Goal: Find specific page/section: Locate a particular part of the current website

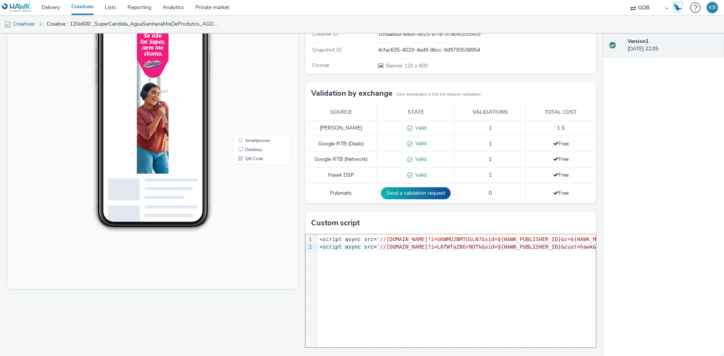
click at [373, 260] on div "9 1 2 › <script async src= '//vw.escalated.io?i=GKWMUJBMTUSLN7&sid=${HAWK_PUBLI…" at bounding box center [451, 291] width 290 height 113
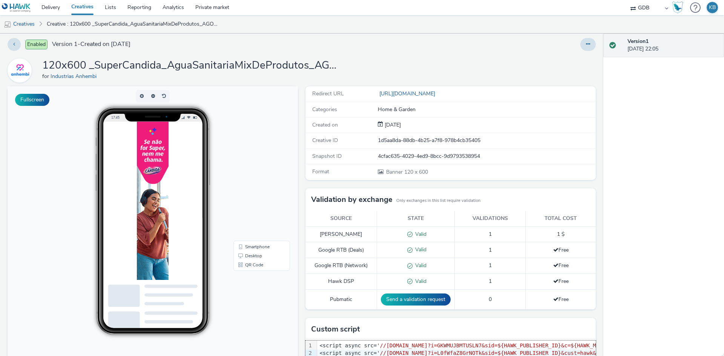
scroll to position [3, 0]
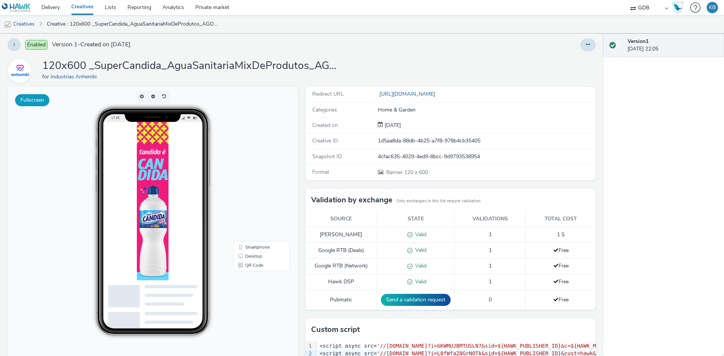
click at [39, 100] on button "Fullscreen" at bounding box center [32, 100] width 34 height 12
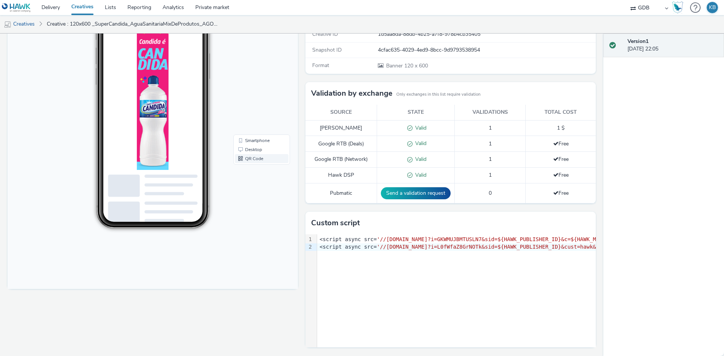
scroll to position [5, 0]
click at [251, 151] on link "Desktop" at bounding box center [262, 150] width 54 height 9
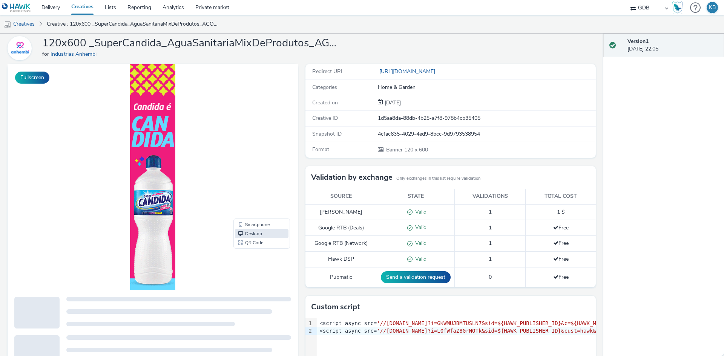
scroll to position [0, 0]
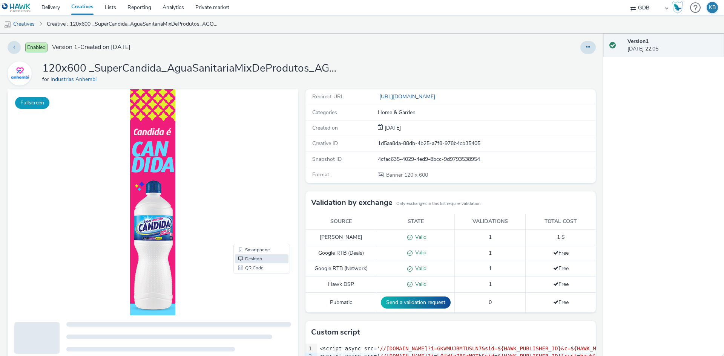
click at [34, 103] on button "Fullscreen" at bounding box center [32, 103] width 34 height 12
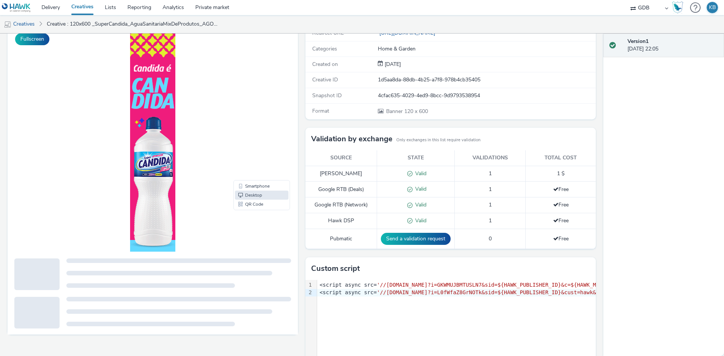
scroll to position [109, 0]
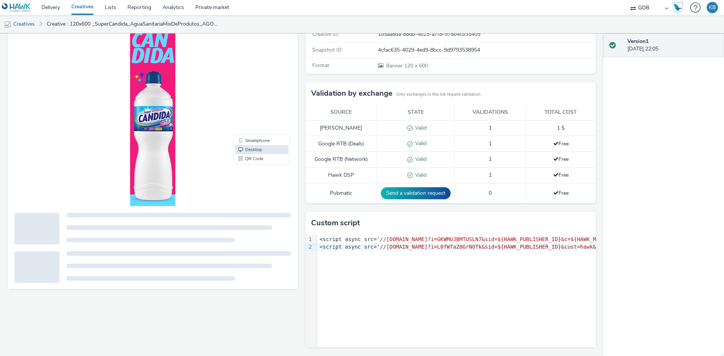
click at [457, 238] on span "'//[DOMAIN_NAME]?i=GKWMUJBMTUSLN7&sid=${HAWK_PUBLISHER_ID}&c=${HAWK_MEDIAPLAN_I…" at bounding box center [650, 240] width 547 height 6
copy span "GKWMUJBMTUSLN7"
click at [458, 247] on span "'//[DOMAIN_NAME]?i=L0fWfaZ8GrNOTk&sid=${HAWK_PUBLISHER_ID}&cust=hawk&c=${HAWK_M…" at bounding box center [652, 247] width 550 height 6
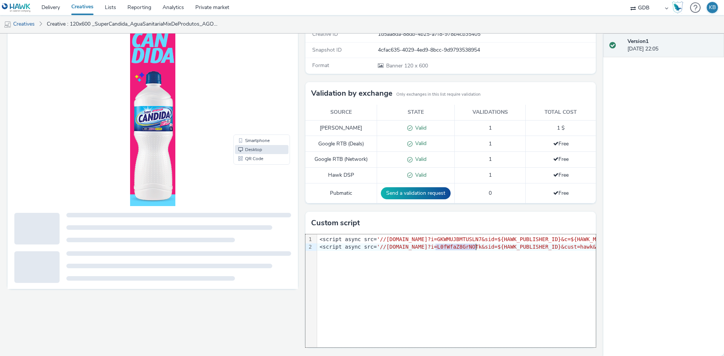
copy span "L0fWfaZ8GrNOTk"
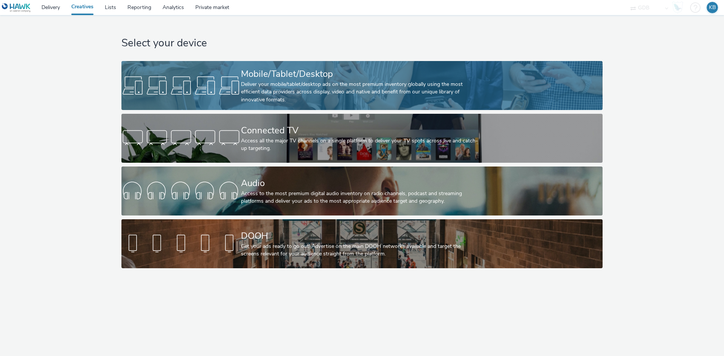
click at [199, 73] on link "Mobile/Tablet/Desktop Deliver your mobile/tablet/desktop ads on the most premiu…" at bounding box center [361, 85] width 481 height 49
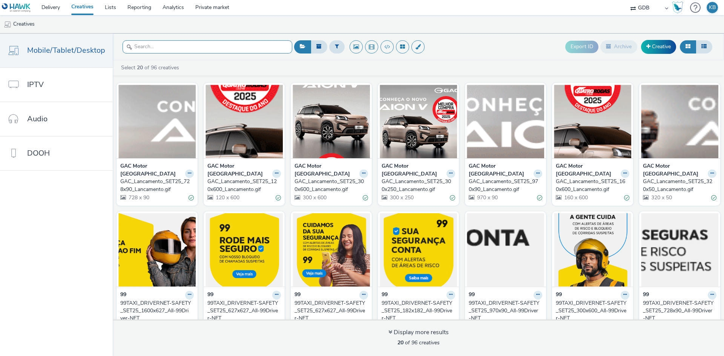
click at [201, 46] on input "text" at bounding box center [208, 46] width 170 height 13
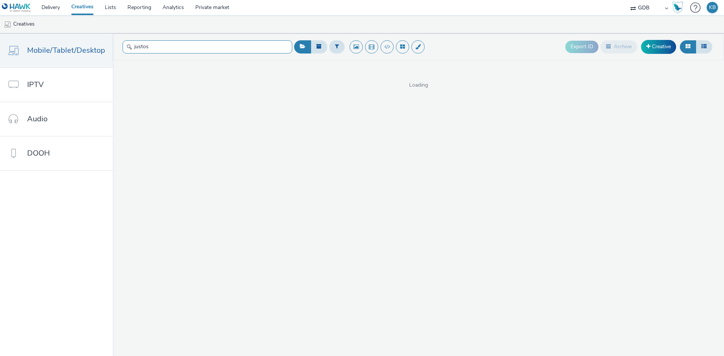
type input "justos"
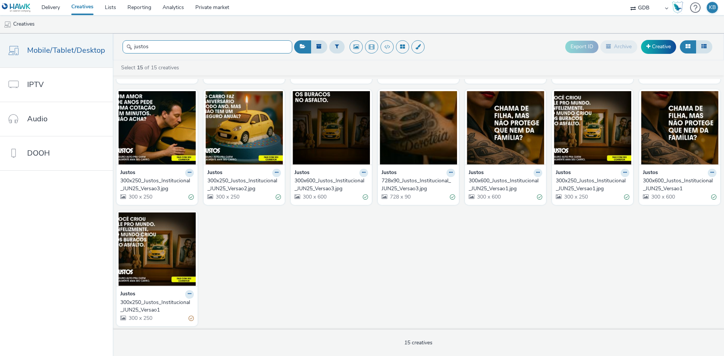
scroll to position [117, 0]
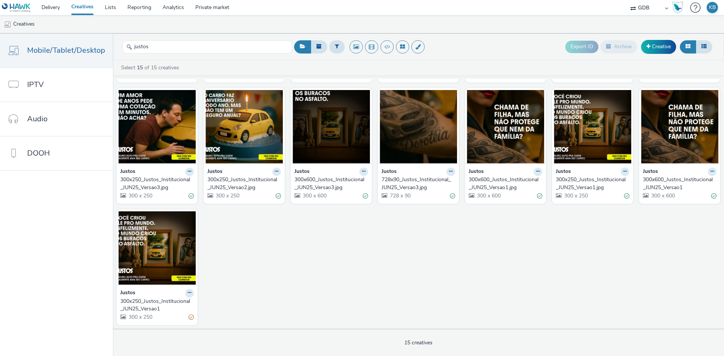
click at [172, 306] on div "300x250_Justos_Institucional_JUN25_Versao1" at bounding box center [155, 305] width 71 height 15
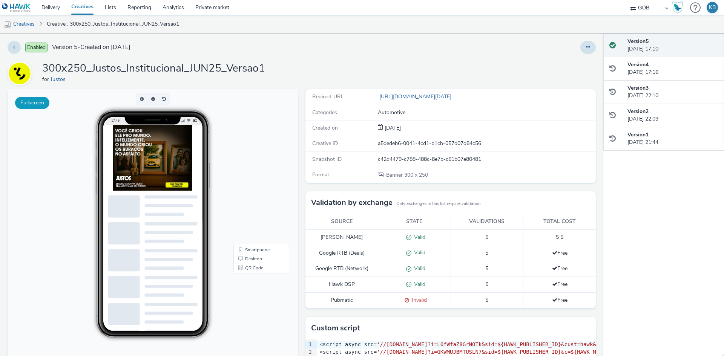
click at [26, 99] on button "Fullscreen" at bounding box center [32, 103] width 34 height 12
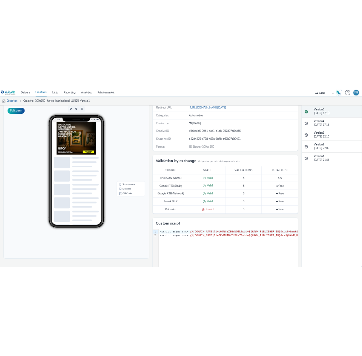
scroll to position [59, 0]
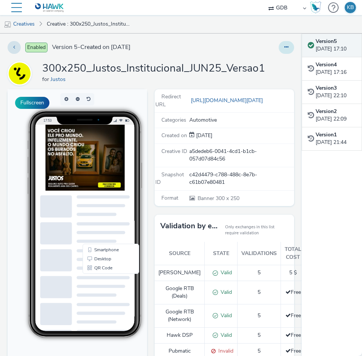
click at [284, 49] on icon at bounding box center [286, 47] width 4 height 5
click at [203, 38] on div "Enabled Version 5 - Created on 01 August 2025 300x250_Justos_Institucional_JUN2…" at bounding box center [151, 195] width 302 height 323
click at [110, 260] on link "Desktop" at bounding box center [111, 259] width 54 height 9
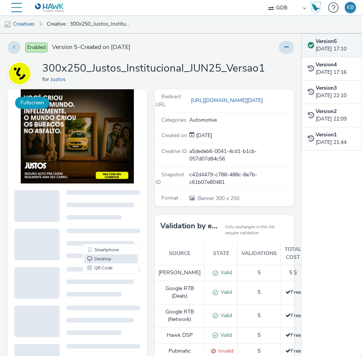
click at [43, 99] on button "Fullscreen" at bounding box center [32, 103] width 34 height 12
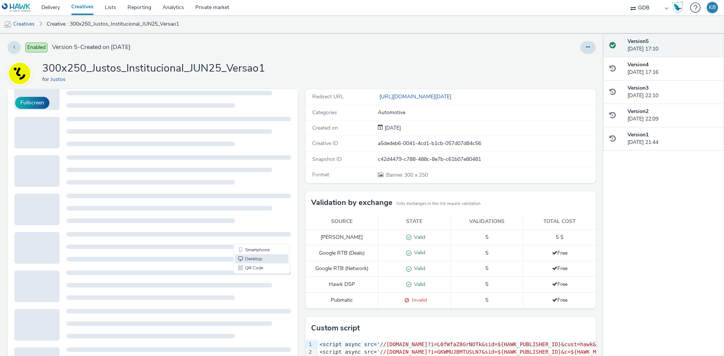
scroll to position [177, 0]
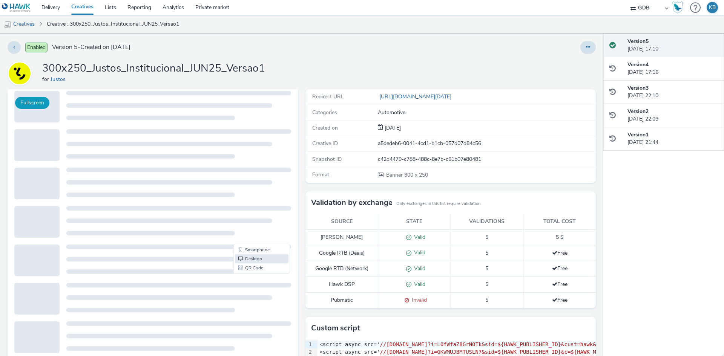
click at [34, 101] on button "Fullscreen" at bounding box center [32, 103] width 34 height 12
click at [81, 10] on link "Creatives" at bounding box center [83, 7] width 34 height 15
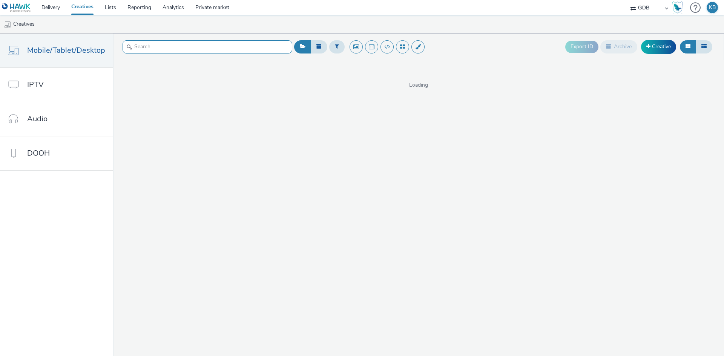
click at [175, 48] on input "text" at bounding box center [208, 46] width 170 height 13
click at [175, 48] on input "candida" at bounding box center [208, 46] width 170 height 13
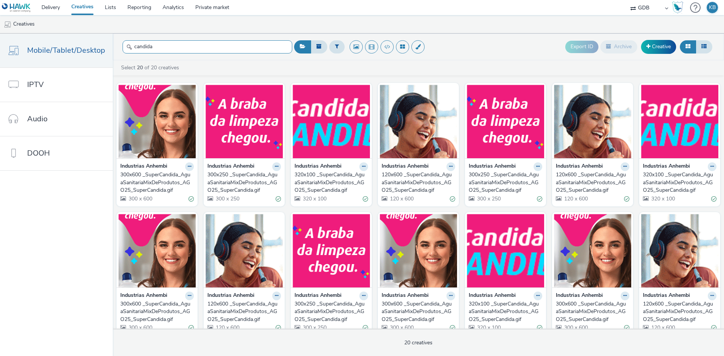
type input "candida"
click at [338, 54] on div at bounding box center [336, 47] width 15 height 18
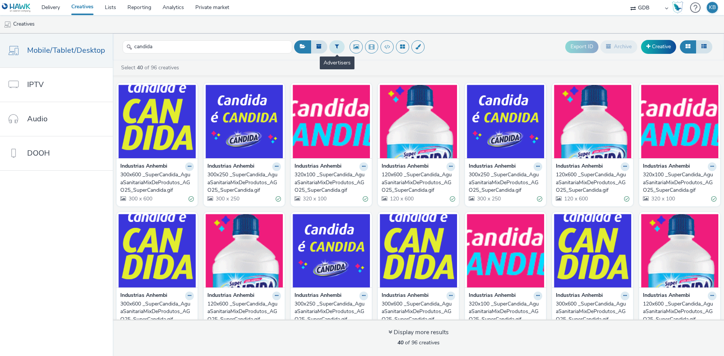
click at [338, 51] on button at bounding box center [336, 46] width 15 height 13
click at [362, 45] on div at bounding box center [375, 47] width 53 height 9
click at [362, 62] on div "Select 40 of 96 creatives Industrias Anhembi 300x600 _SuperCandida_AguaSanitari…" at bounding box center [418, 208] width 611 height 296
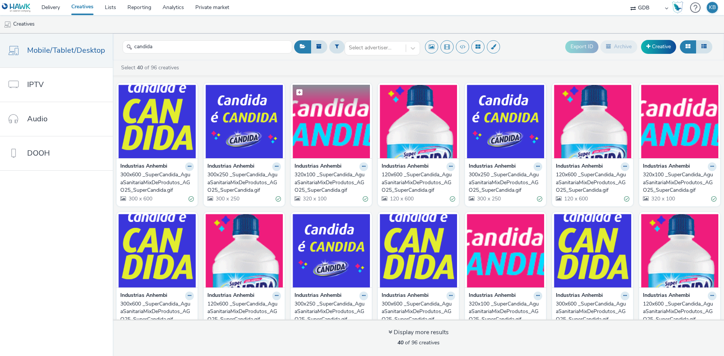
click at [313, 126] on img at bounding box center [331, 122] width 77 height 74
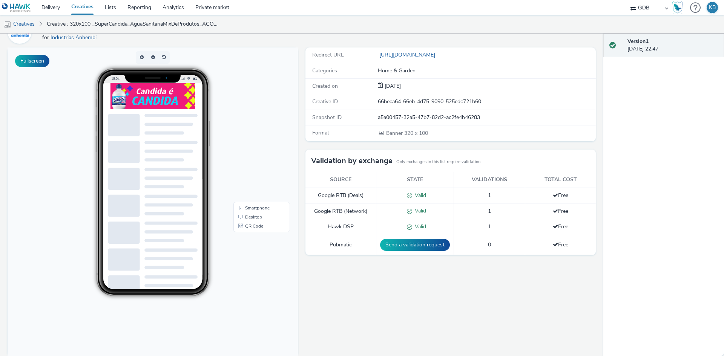
scroll to position [51, 0]
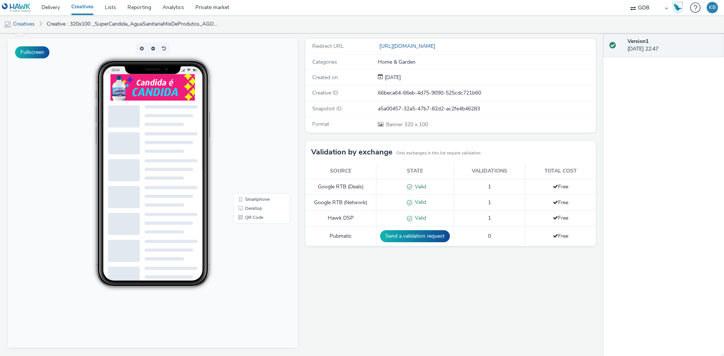
click at [333, 237] on td "Pubmatic" at bounding box center [341, 237] width 71 height 20
copy td "Pubmatic"
click at [362, 287] on div "Redirect URL http://anhembi.ind.br Categories Home & Garden Created on 12 Sep 2…" at bounding box center [449, 198] width 294 height 318
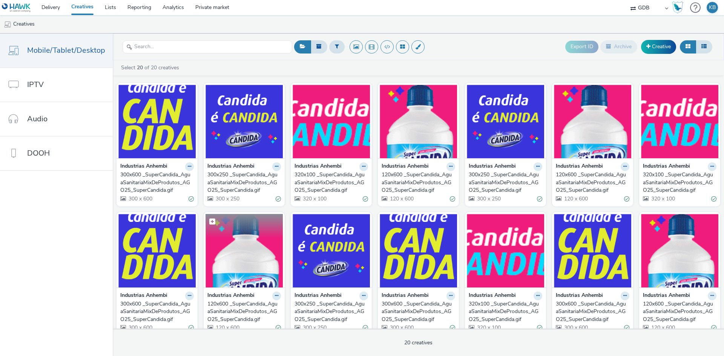
click at [240, 275] on img at bounding box center [244, 251] width 77 height 74
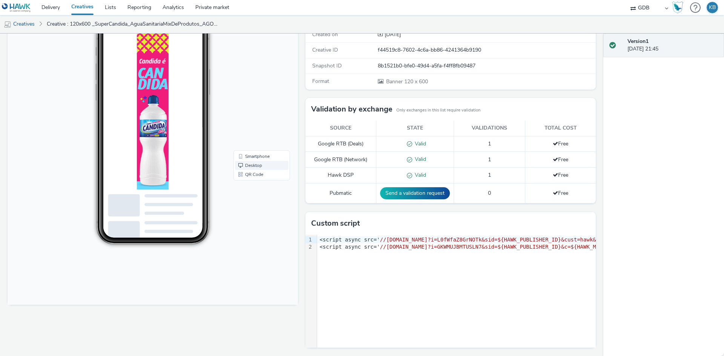
click at [252, 164] on link "Desktop" at bounding box center [262, 165] width 54 height 9
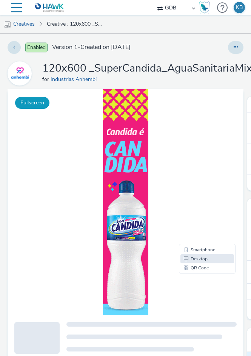
click at [42, 103] on button "Fullscreen" at bounding box center [32, 103] width 34 height 12
